Goal: Book appointment/travel/reservation

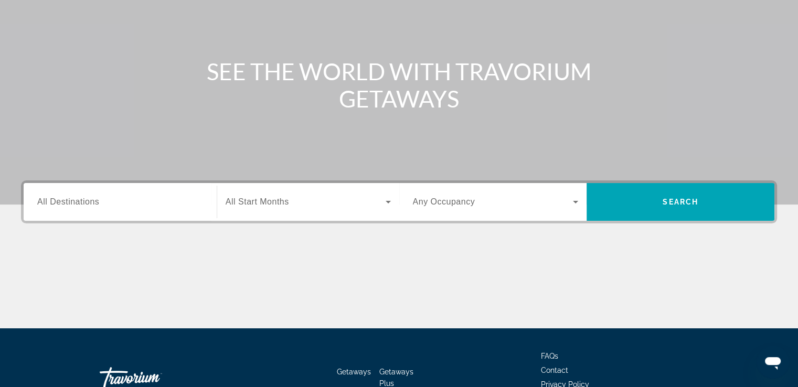
scroll to position [180, 0]
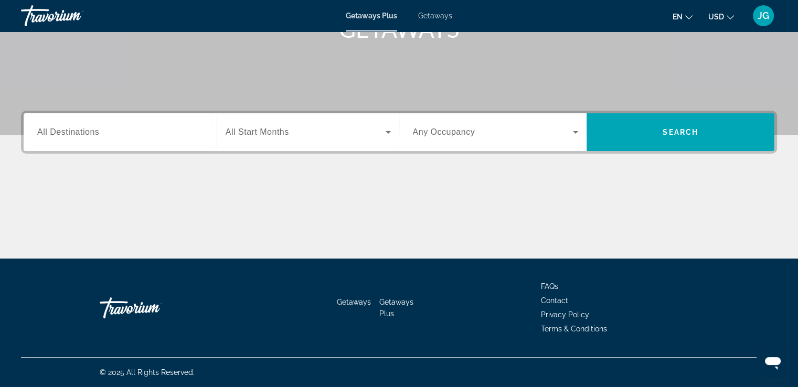
click at [175, 137] on input "Destination All Destinations" at bounding box center [120, 132] width 166 height 13
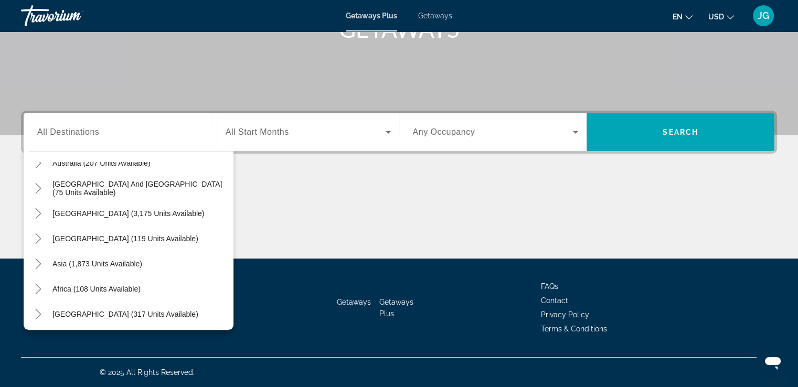
scroll to position [170, 0]
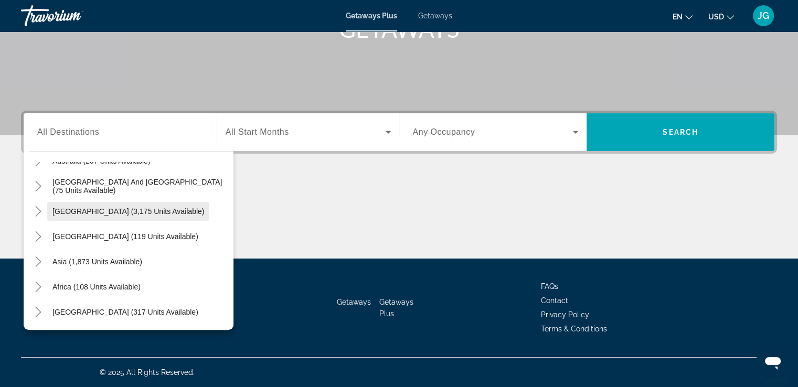
click at [61, 207] on span "[GEOGRAPHIC_DATA] (3,175 units available)" at bounding box center [128, 211] width 152 height 8
type input "**********"
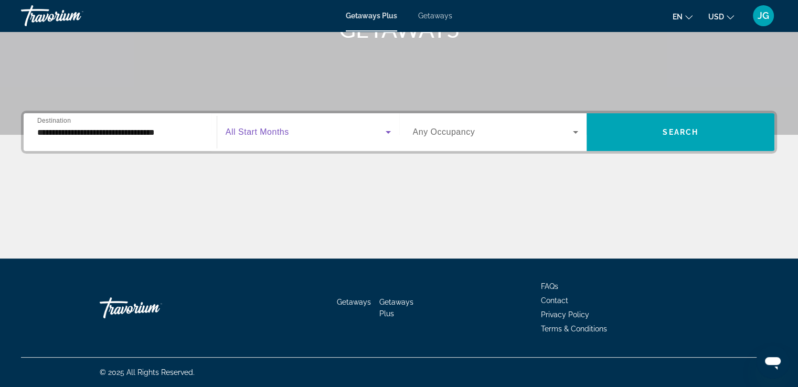
click at [317, 131] on span "Search widget" at bounding box center [306, 132] width 160 height 13
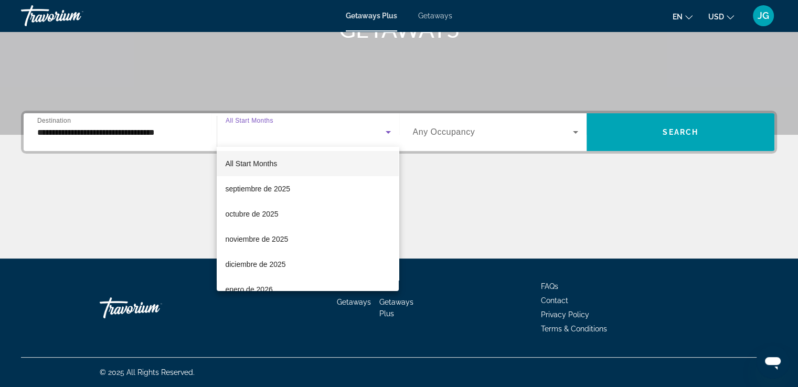
click at [549, 126] on div at bounding box center [399, 193] width 798 height 387
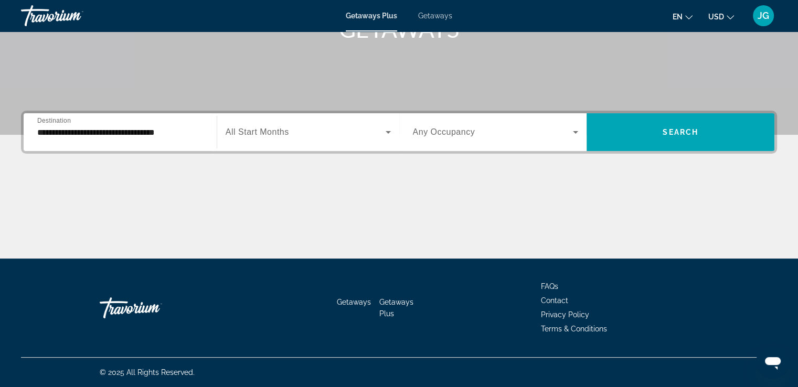
click at [573, 133] on icon "Search widget" at bounding box center [575, 132] width 13 height 13
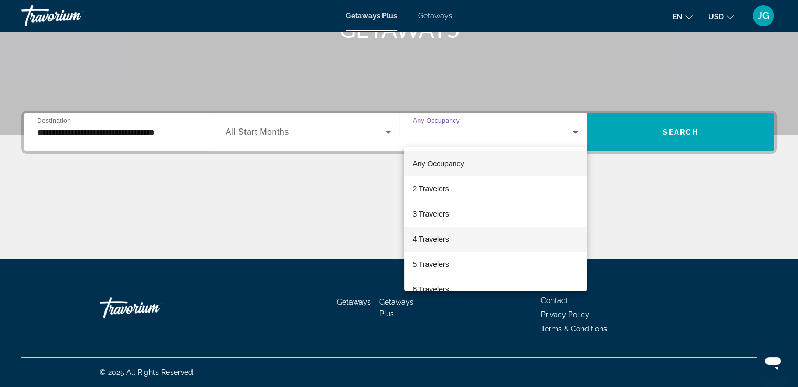
click at [455, 238] on mat-option "4 Travelers" at bounding box center [495, 239] width 183 height 25
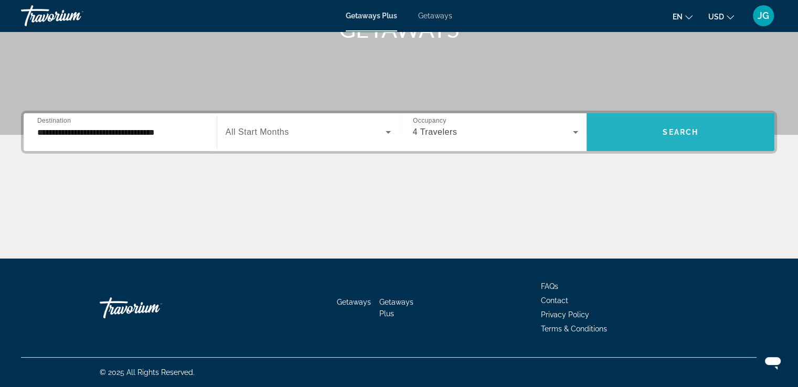
click at [710, 131] on span "Search widget" at bounding box center [680, 132] width 188 height 25
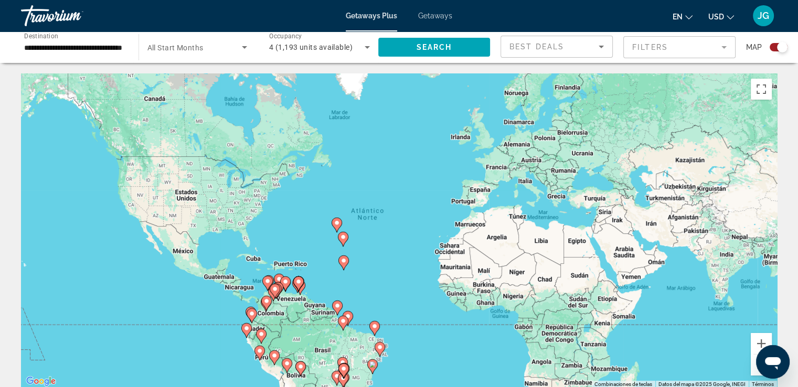
click at [680, 46] on mat-form-field "Filters" at bounding box center [679, 47] width 112 height 22
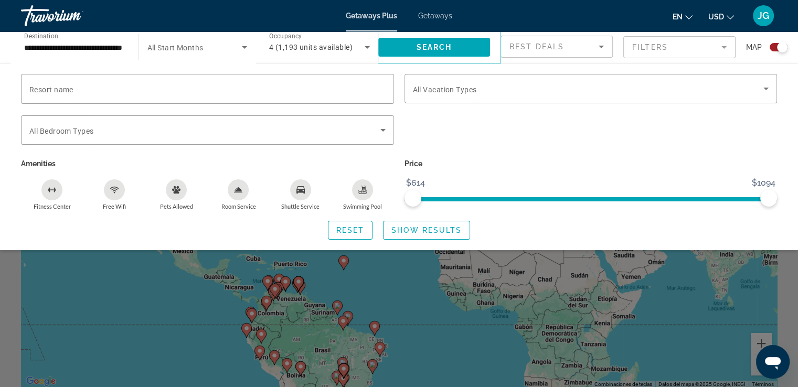
click at [675, 47] on mat-form-field "Filters" at bounding box center [679, 47] width 112 height 22
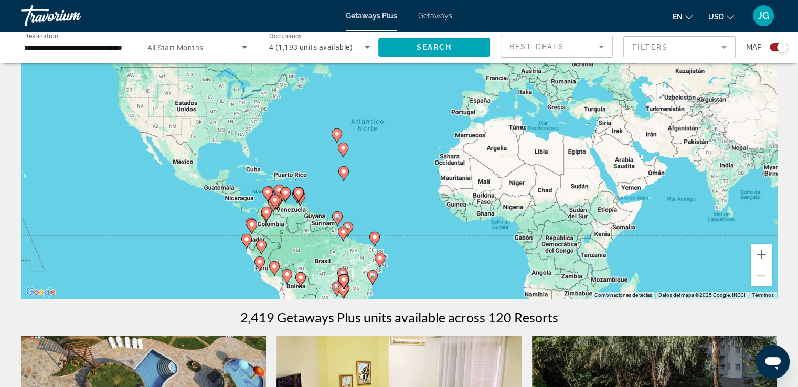
scroll to position [23, 0]
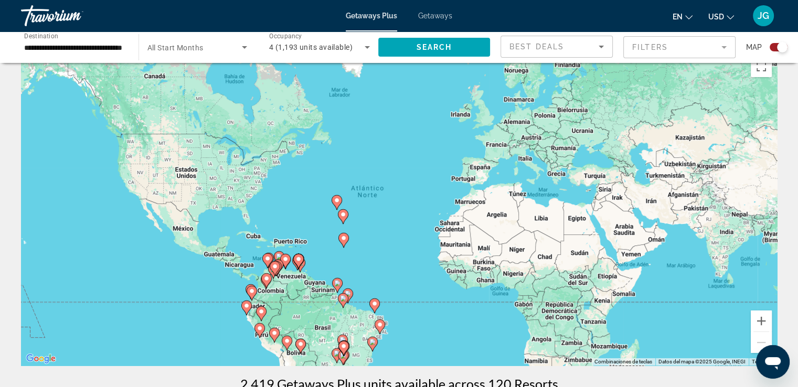
click at [273, 294] on div "Para activar la función de arrastre con el teclado, pulsa Alt + Intro. Cuando h…" at bounding box center [399, 208] width 756 height 315
click at [265, 280] on image "Main content" at bounding box center [266, 278] width 6 height 6
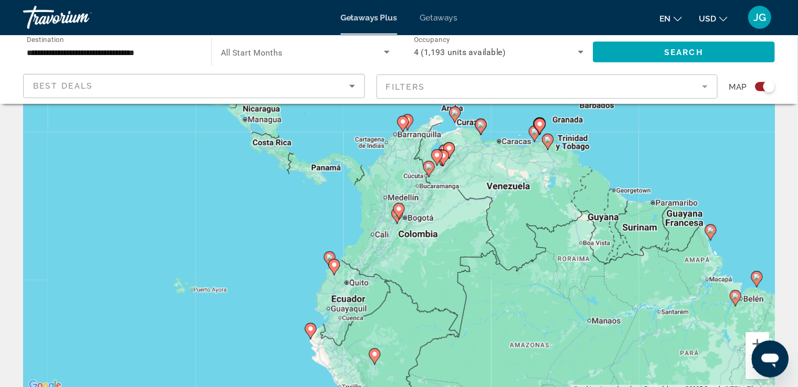
scroll to position [102, 0]
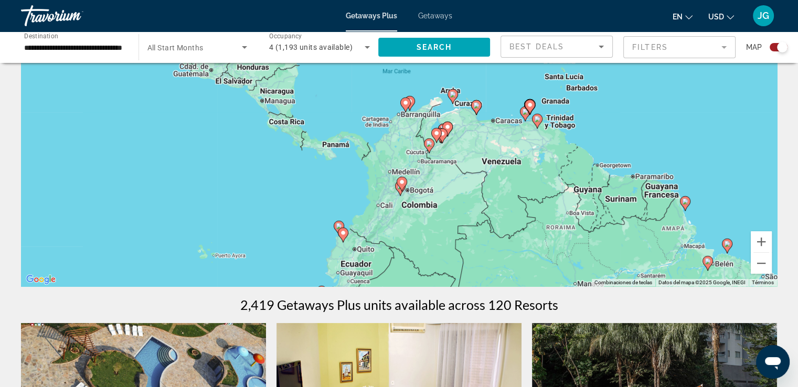
drag, startPoint x: 401, startPoint y: 95, endPoint x: 403, endPoint y: 160, distance: 65.6
click at [403, 160] on div "Para activar la función de arrastre con el teclado, pulsa Alt + Intro. Cuando h…" at bounding box center [399, 129] width 756 height 315
click at [399, 184] on image "Main content" at bounding box center [402, 182] width 6 height 6
type input "**********"
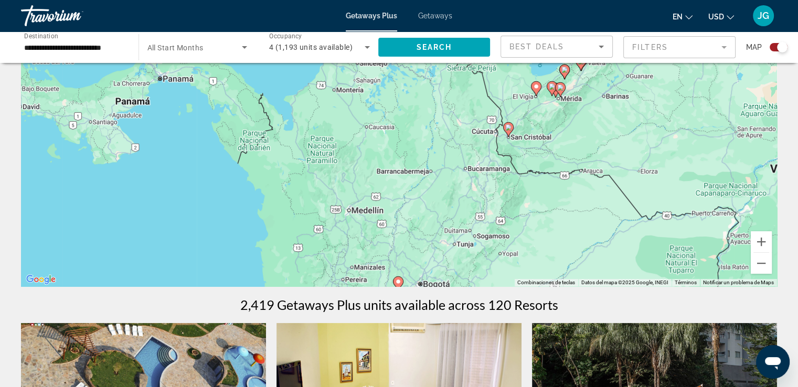
drag, startPoint x: 411, startPoint y: 196, endPoint x: 400, endPoint y: 102, distance: 94.1
click at [400, 102] on div "Para activar la función de arrastre con el teclado, pulsa Alt + Intro. Cuando h…" at bounding box center [399, 129] width 756 height 315
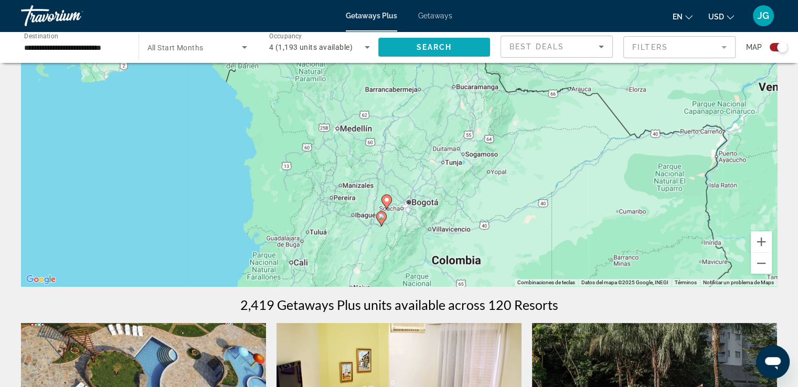
drag, startPoint x: 404, startPoint y: 139, endPoint x: 391, endPoint y: 55, distance: 85.5
click at [386, 199] on image "Main content" at bounding box center [385, 199] width 6 height 6
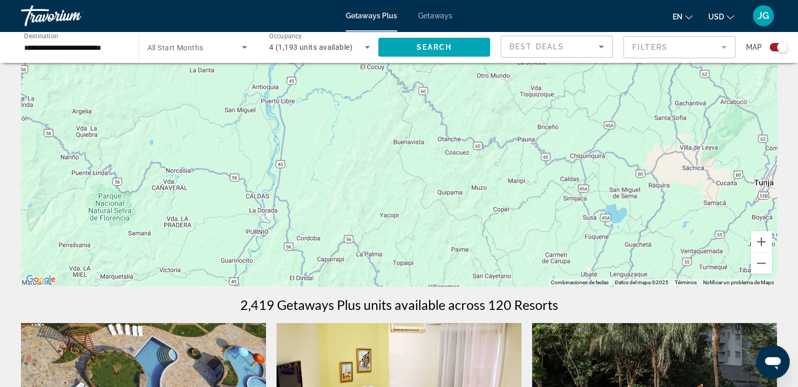
drag, startPoint x: 465, startPoint y: 220, endPoint x: 496, endPoint y: 15, distance: 207.0
click at [496, 15] on div "**********" at bounding box center [399, 91] width 798 height 387
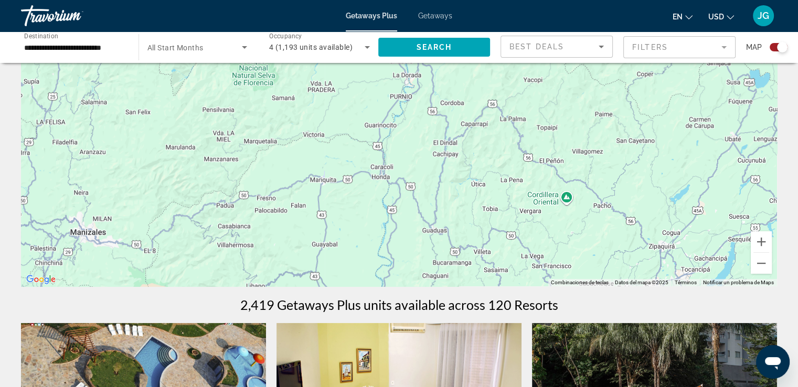
drag, startPoint x: 410, startPoint y: 131, endPoint x: 554, endPoint y: -4, distance: 197.8
click at [554, 0] on html "**********" at bounding box center [399, 91] width 798 height 387
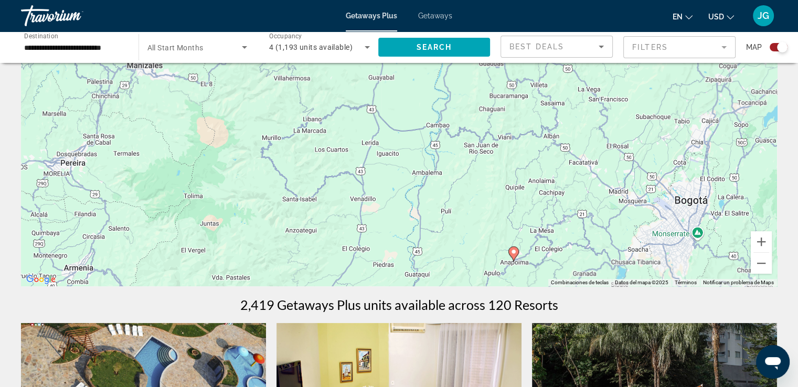
drag, startPoint x: 443, startPoint y: 157, endPoint x: 499, endPoint y: -10, distance: 176.1
click at [499, 0] on html "**********" at bounding box center [399, 91] width 798 height 387
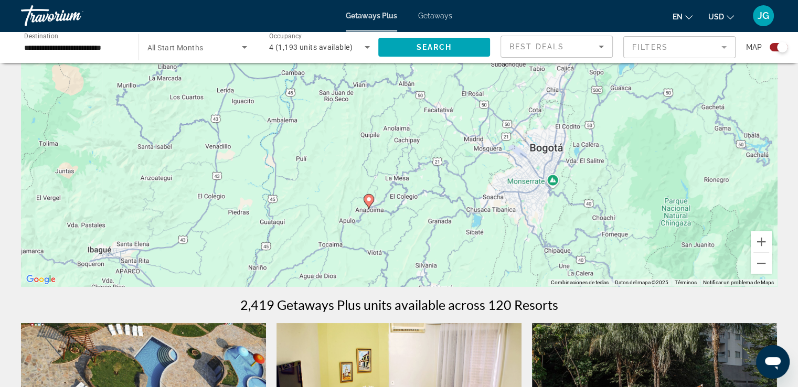
drag, startPoint x: 515, startPoint y: 153, endPoint x: 370, endPoint y: 101, distance: 153.8
click at [370, 101] on div "Para desplazarte, pulsa las teclas [PERSON_NAME]. Para activar la función de ar…" at bounding box center [399, 129] width 756 height 315
click at [765, 263] on button "Reducir" at bounding box center [761, 263] width 21 height 21
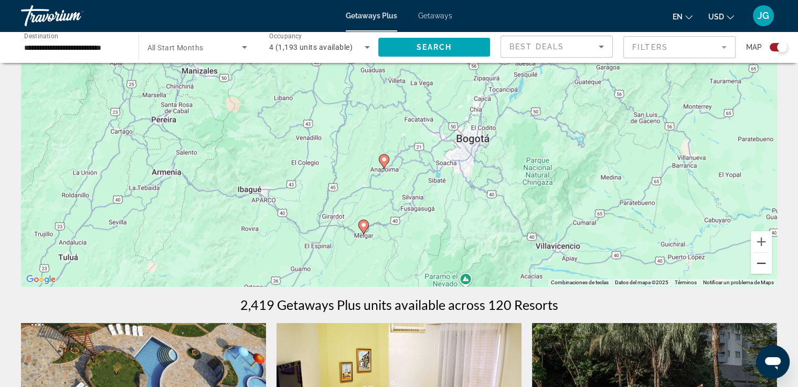
click at [764, 263] on button "Reducir" at bounding box center [761, 263] width 21 height 21
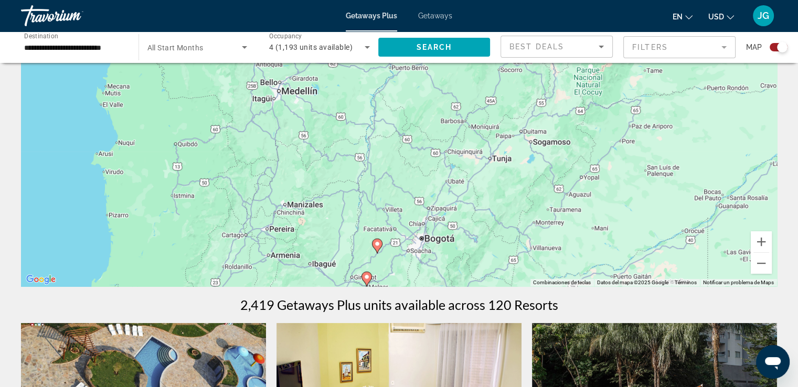
drag, startPoint x: 415, startPoint y: 164, endPoint x: 399, endPoint y: 278, distance: 115.0
click at [399, 278] on div "Para desplazarte, pulsa las teclas [PERSON_NAME]. Para activar la función de ar…" at bounding box center [399, 129] width 756 height 315
click at [759, 261] on button "Reducir" at bounding box center [761, 263] width 21 height 21
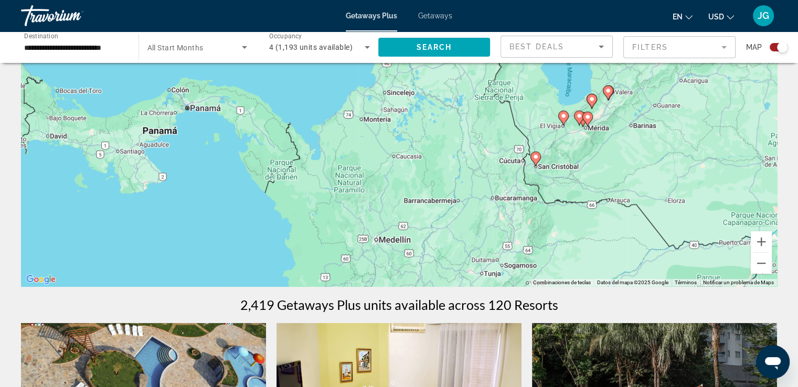
drag, startPoint x: 454, startPoint y: 153, endPoint x: 490, endPoint y: 283, distance: 134.5
click at [490, 283] on div "Para desplazarte, pulsa las teclas [PERSON_NAME]. Para activar la función de ar…" at bounding box center [399, 129] width 756 height 315
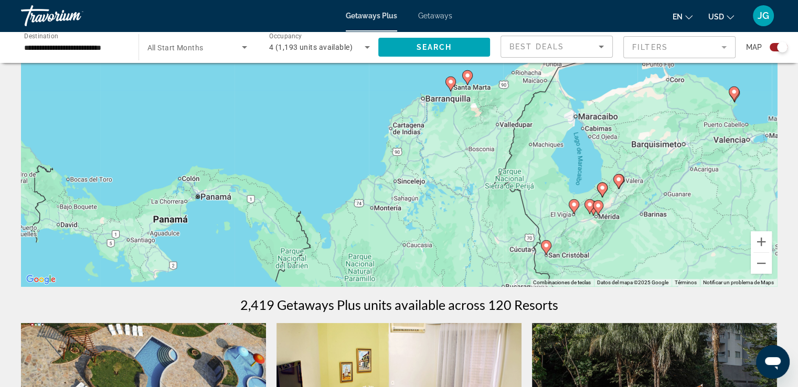
drag, startPoint x: 459, startPoint y: 160, endPoint x: 468, endPoint y: 248, distance: 88.6
click at [468, 248] on div "Para desplazarte, pulsa las teclas [PERSON_NAME]. Para activar la función de ar…" at bounding box center [399, 129] width 756 height 315
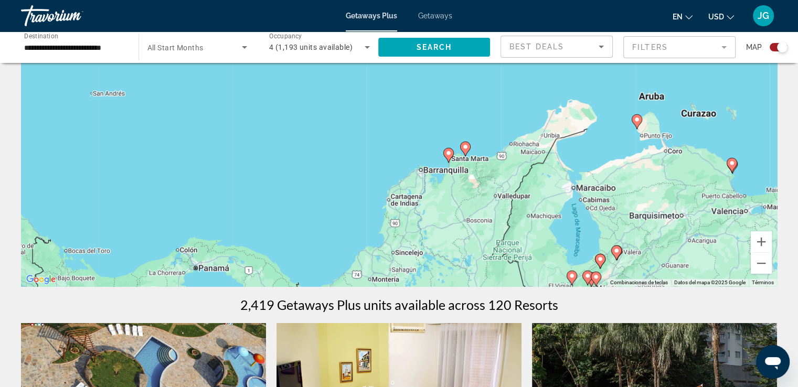
drag, startPoint x: 464, startPoint y: 153, endPoint x: 462, endPoint y: 231, distance: 77.7
click at [462, 231] on div "Para desplazarte, pulsa las teclas [PERSON_NAME]. Para activar la función de ar…" at bounding box center [399, 129] width 756 height 315
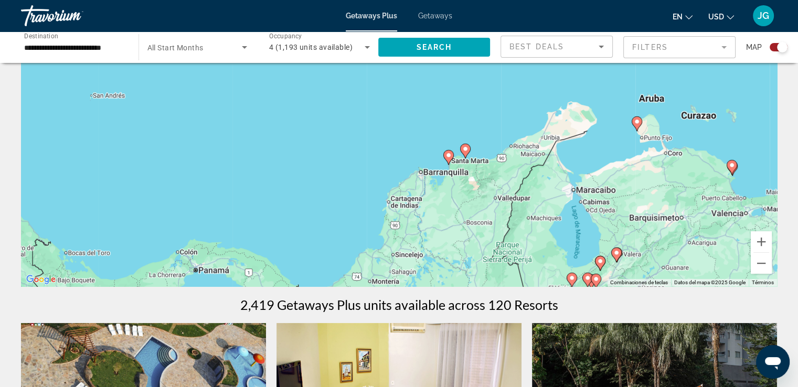
click at [448, 154] on image "Main content" at bounding box center [448, 155] width 6 height 6
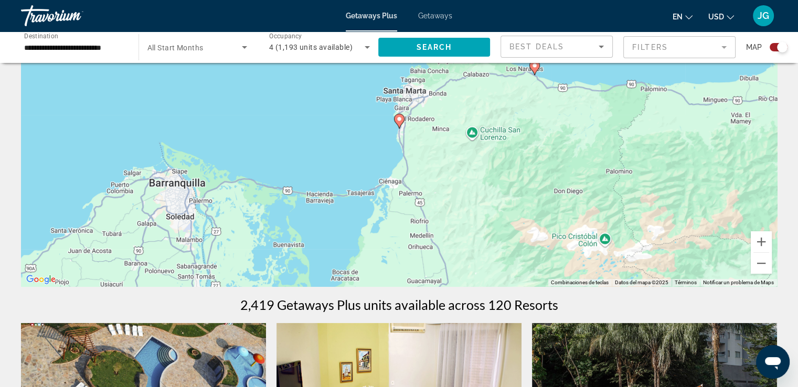
click at [397, 119] on image "Main content" at bounding box center [399, 119] width 6 height 6
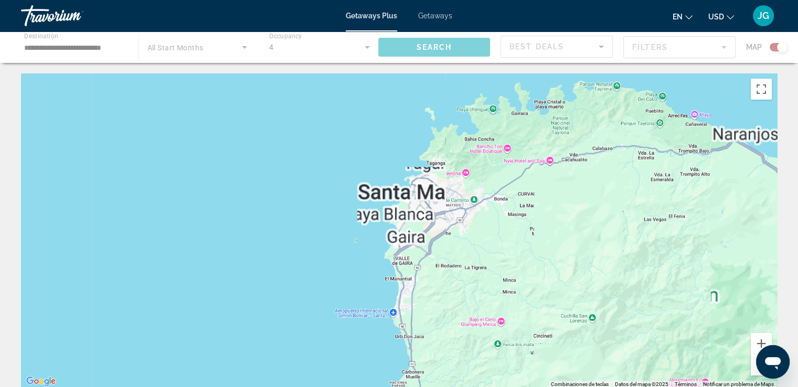
scroll to position [0, 0]
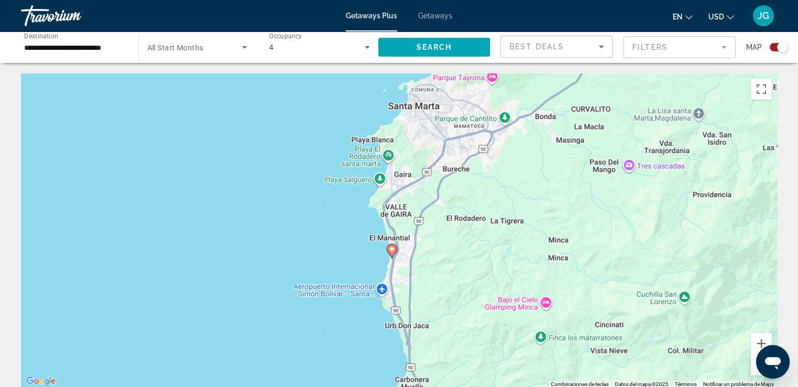
drag, startPoint x: 395, startPoint y: 363, endPoint x: 388, endPoint y: 250, distance: 113.6
click at [388, 249] on icon "Main content" at bounding box center [391, 251] width 9 height 14
click at [391, 250] on image "Main content" at bounding box center [391, 249] width 6 height 6
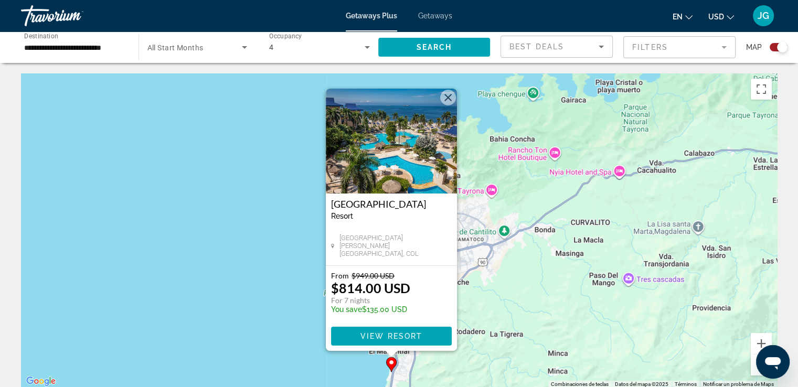
click at [449, 99] on button "Cerrar" at bounding box center [448, 98] width 16 height 16
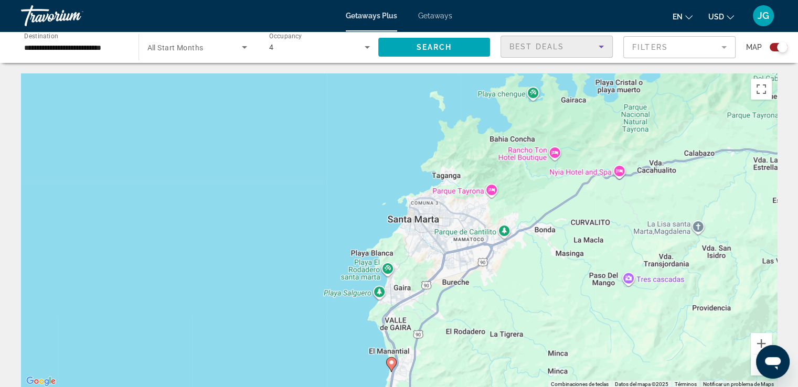
click at [600, 47] on icon "Sort by" at bounding box center [600, 47] width 5 height 3
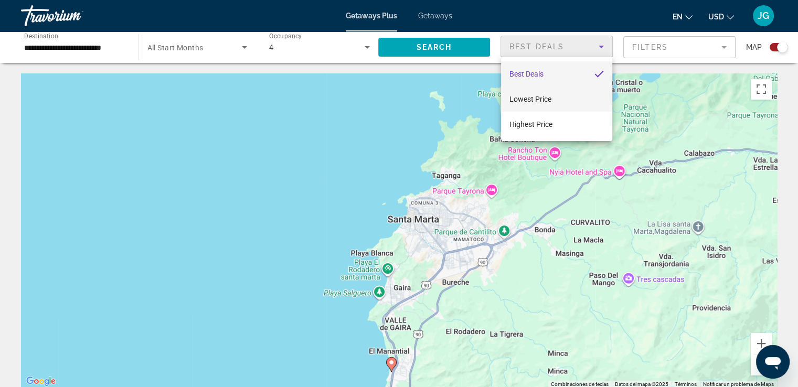
click at [556, 100] on mat-option "Lowest Price" at bounding box center [556, 99] width 111 height 25
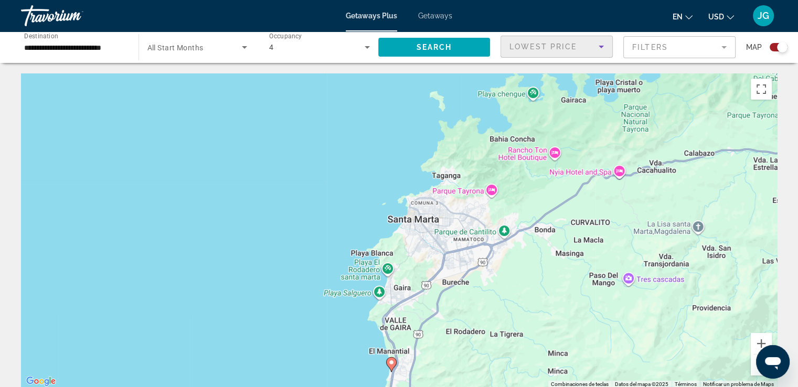
click at [363, 48] on icon "Search widget" at bounding box center [367, 47] width 13 height 13
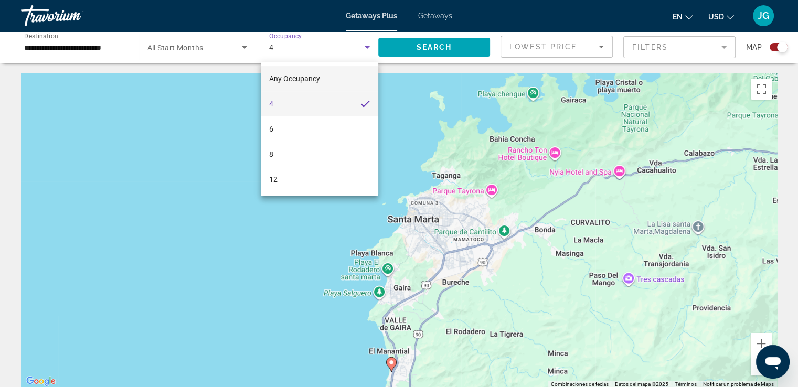
click at [304, 81] on span "Any Occupancy" at bounding box center [294, 78] width 51 height 8
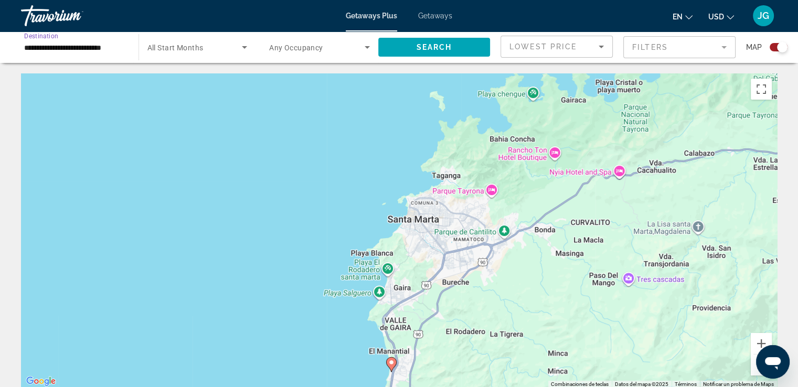
click at [86, 47] on input "**********" at bounding box center [74, 47] width 101 height 13
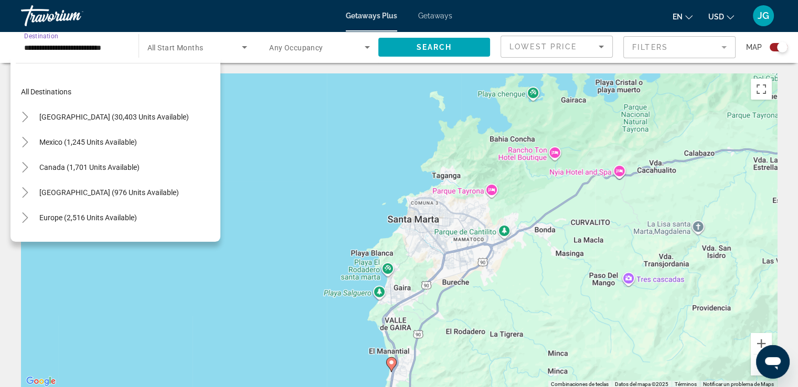
scroll to position [264, 0]
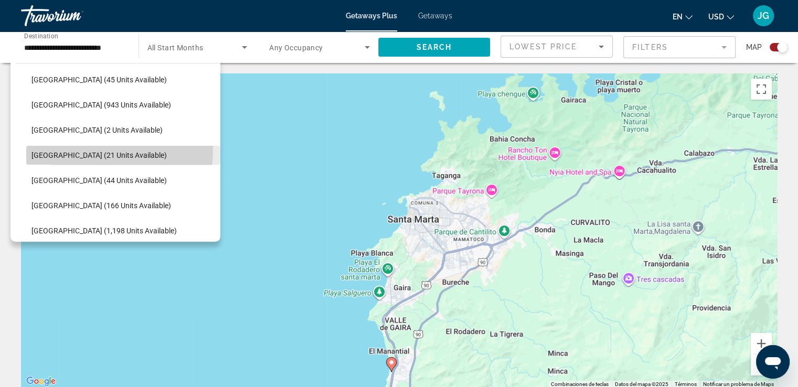
click at [65, 148] on span "Search widget" at bounding box center [123, 155] width 194 height 25
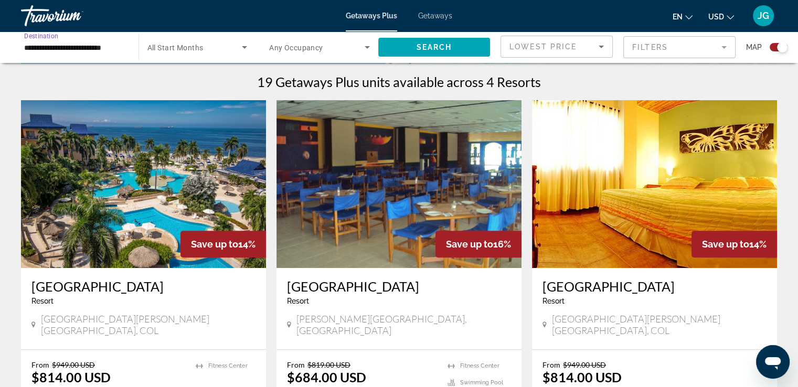
scroll to position [329, 0]
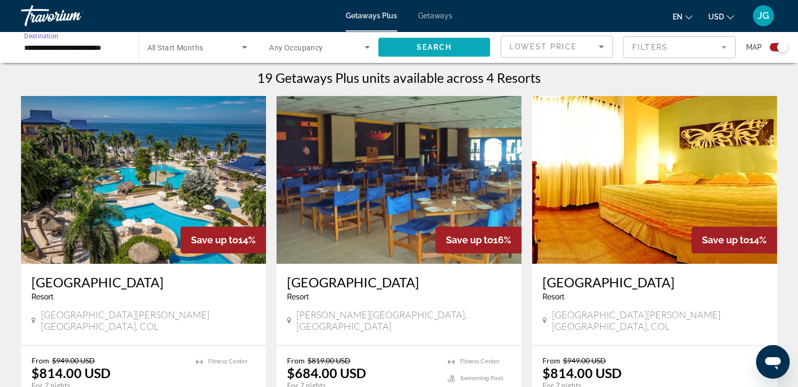
click at [441, 50] on span "Search" at bounding box center [434, 47] width 36 height 8
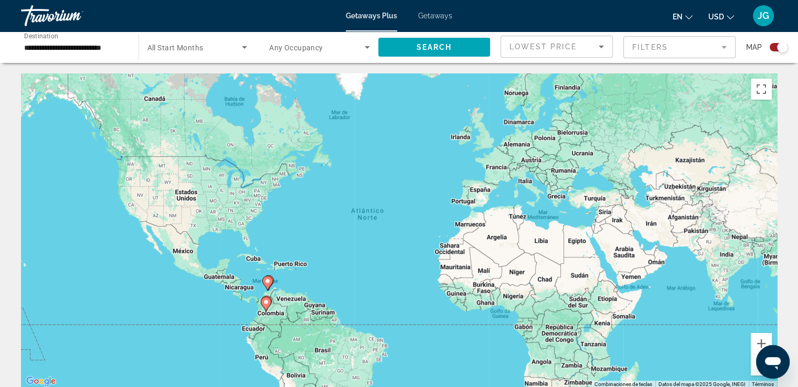
click at [42, 44] on input "**********" at bounding box center [74, 47] width 101 height 13
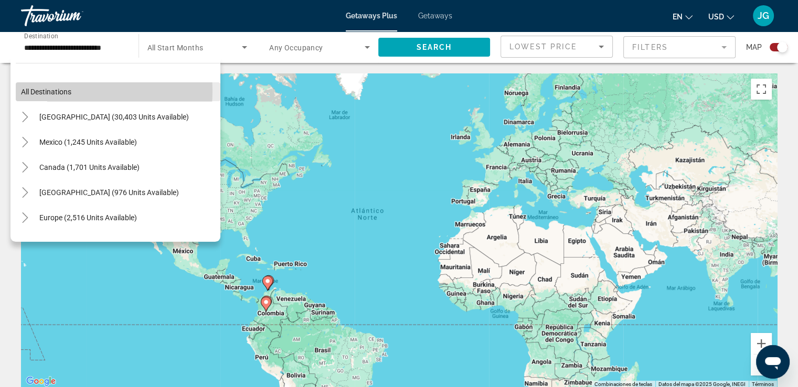
click at [63, 91] on span "All destinations" at bounding box center [46, 92] width 50 height 8
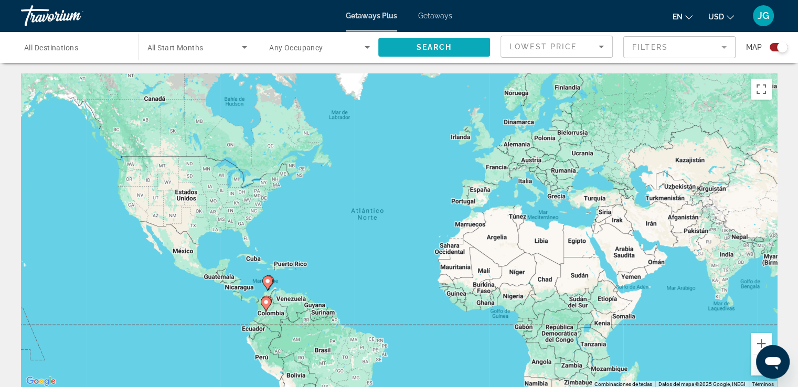
click at [418, 48] on span "Search" at bounding box center [434, 47] width 36 height 8
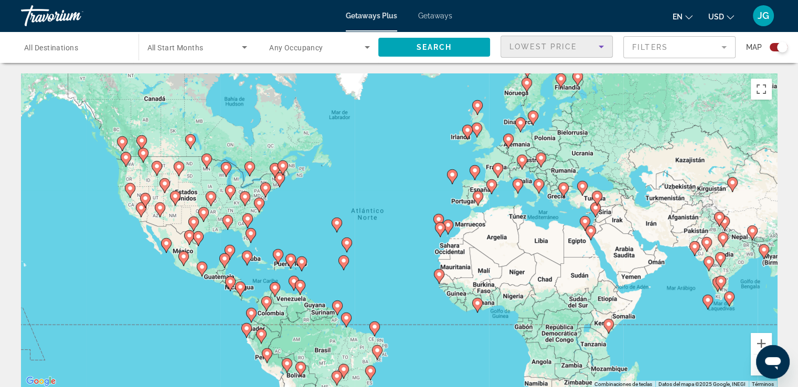
click at [600, 51] on icon "Sort by" at bounding box center [601, 46] width 13 height 13
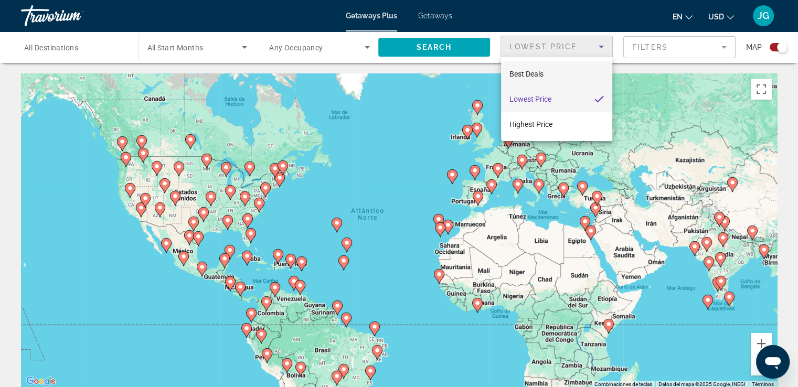
click at [540, 78] on span "Best Deals" at bounding box center [526, 74] width 34 height 8
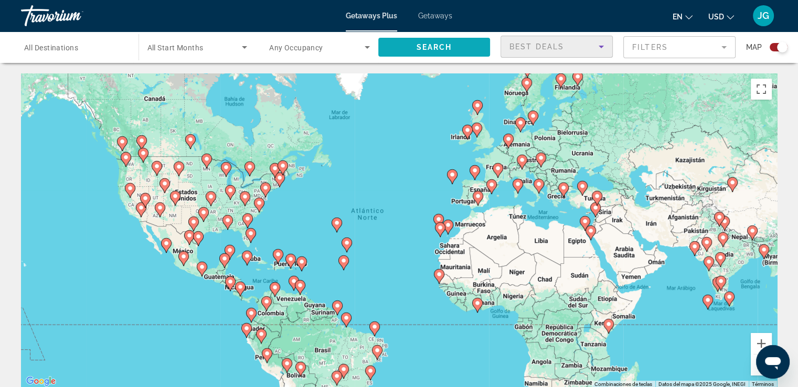
click at [403, 46] on span "Search widget" at bounding box center [434, 47] width 112 height 25
click at [426, 14] on span "Getaways" at bounding box center [435, 16] width 34 height 8
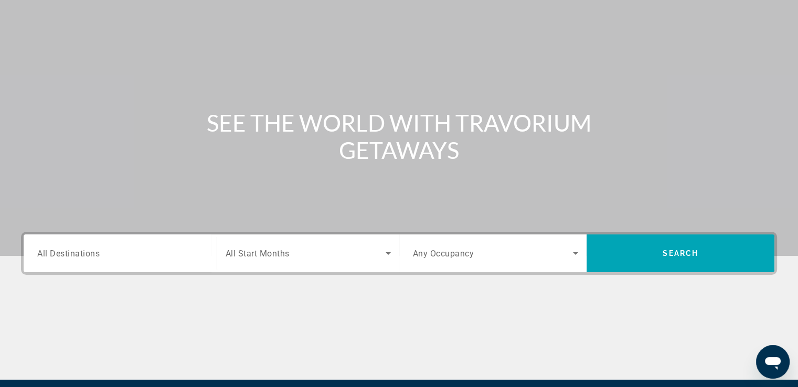
scroll to position [5, 0]
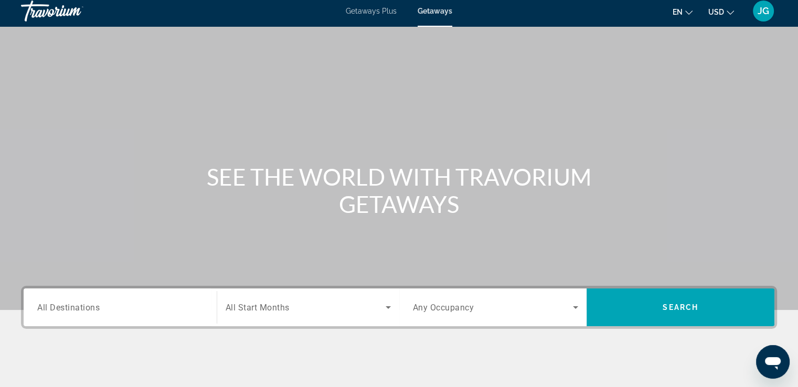
click at [362, 15] on span "Getaways Plus" at bounding box center [371, 11] width 51 height 8
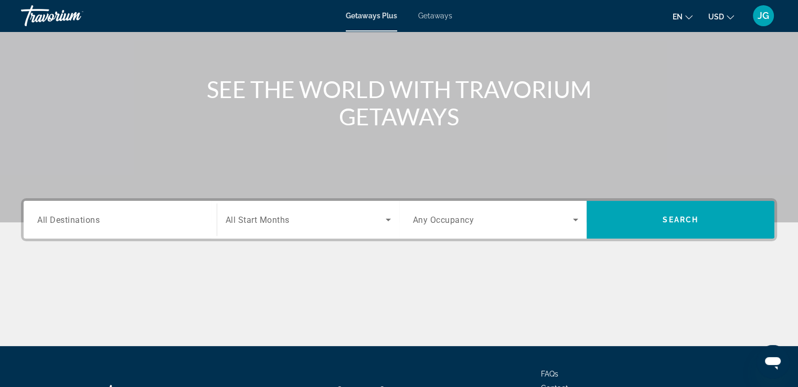
scroll to position [180, 0]
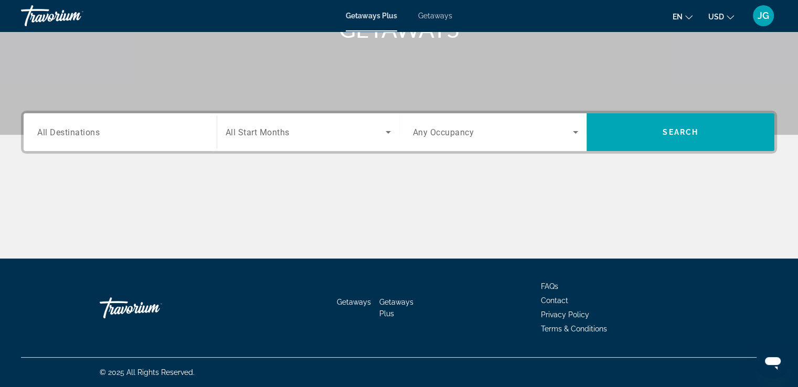
click at [346, 304] on span "Getaways" at bounding box center [354, 302] width 34 height 8
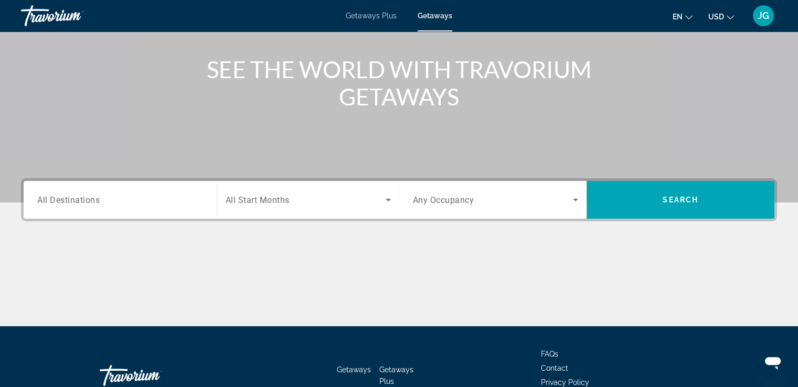
scroll to position [92, 0]
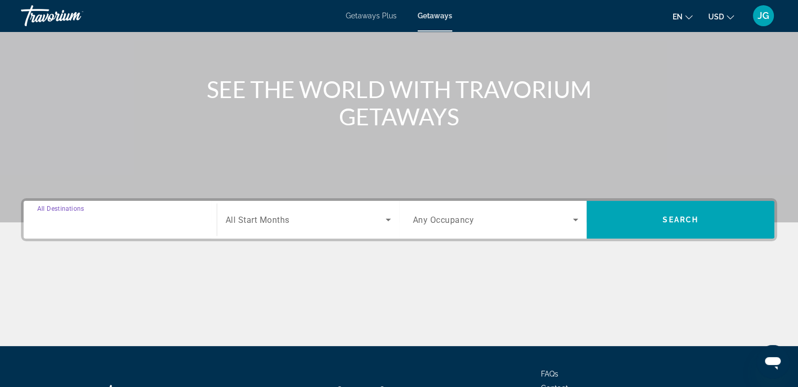
click at [170, 220] on input "Destination All Destinations" at bounding box center [120, 220] width 166 height 13
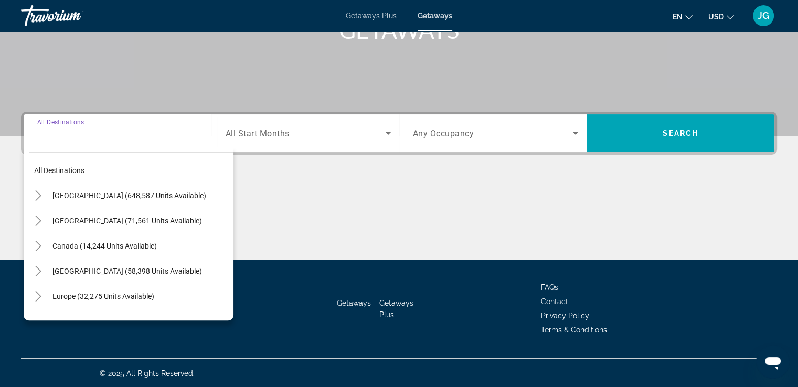
scroll to position [180, 0]
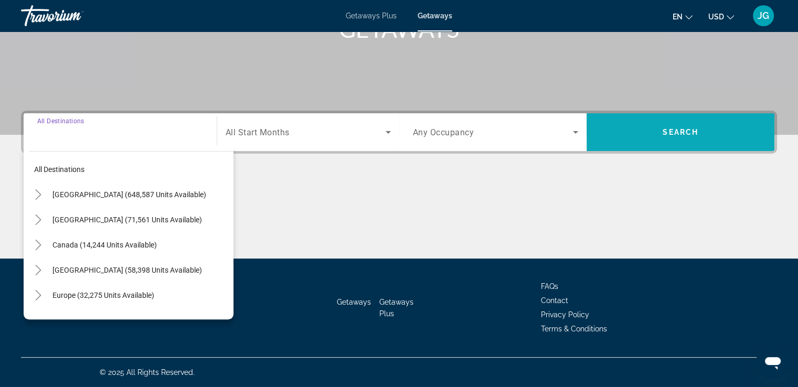
click at [652, 131] on span "Search widget" at bounding box center [680, 132] width 188 height 25
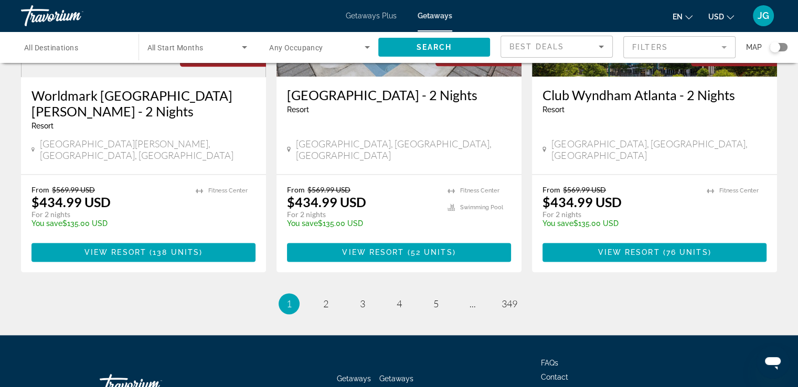
scroll to position [1364, 0]
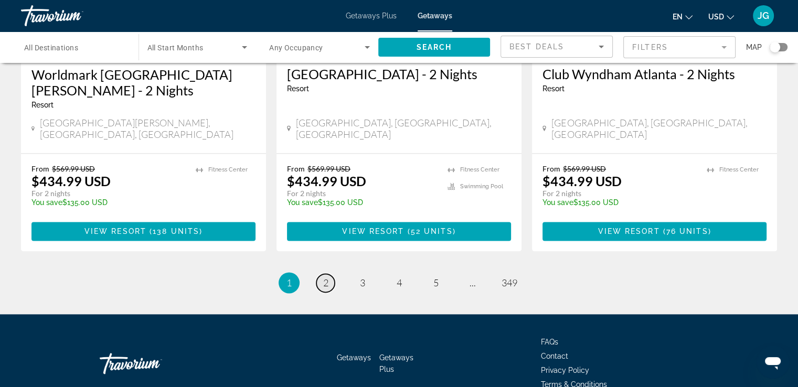
click at [325, 277] on span "2" at bounding box center [325, 283] width 5 height 12
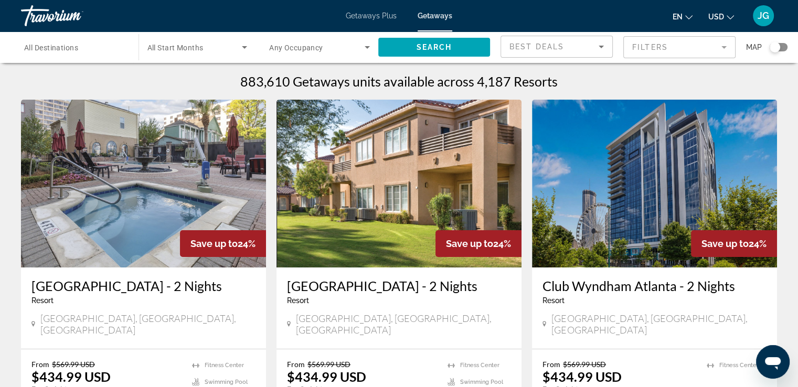
click at [98, 45] on input "Destination All Destinations" at bounding box center [74, 47] width 101 height 13
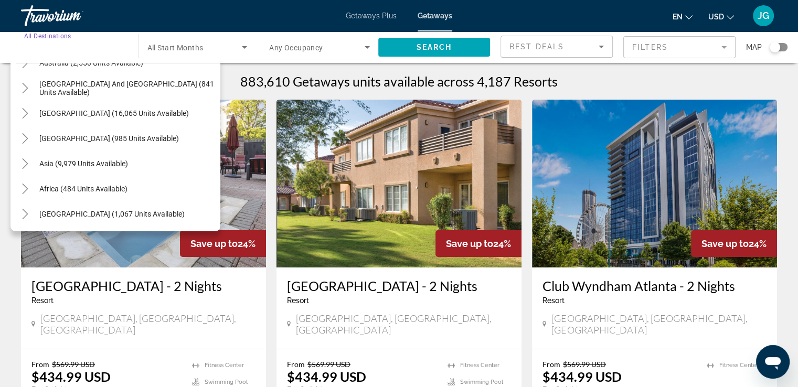
scroll to position [170, 0]
click at [55, 181] on span "Search widget" at bounding box center [127, 188] width 186 height 25
type input "**********"
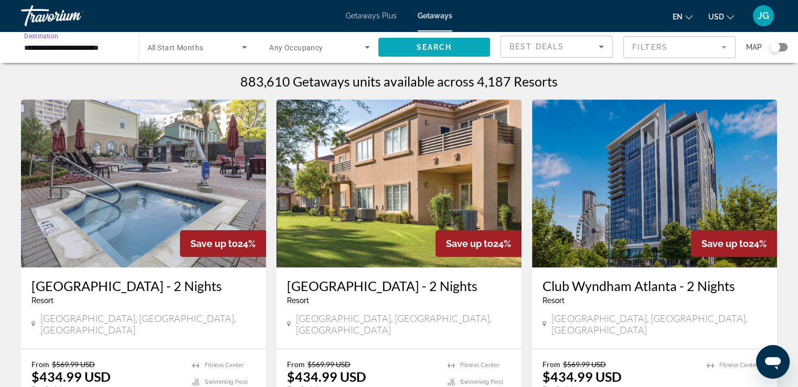
click at [438, 45] on span "Search" at bounding box center [434, 47] width 36 height 8
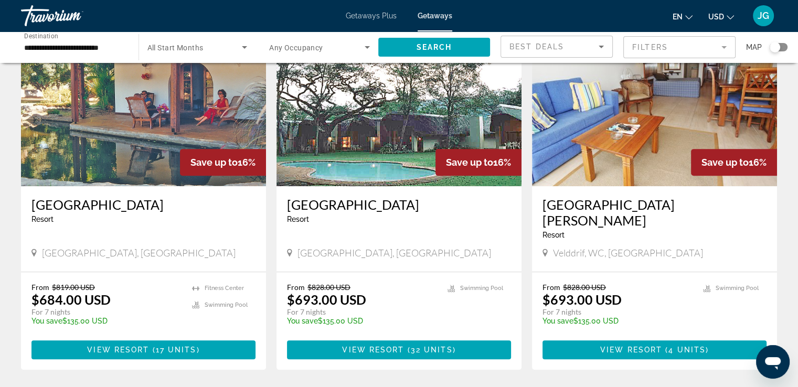
scroll to position [441, 0]
